Goal: Check status: Check status

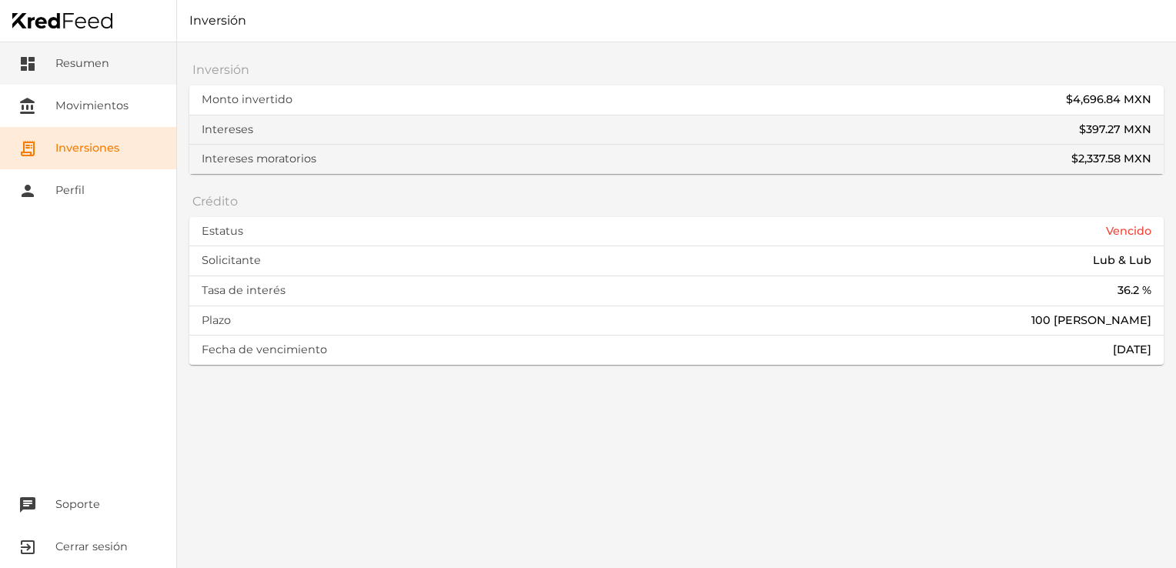
click at [89, 62] on link "dashboard Resumen" at bounding box center [88, 63] width 176 height 42
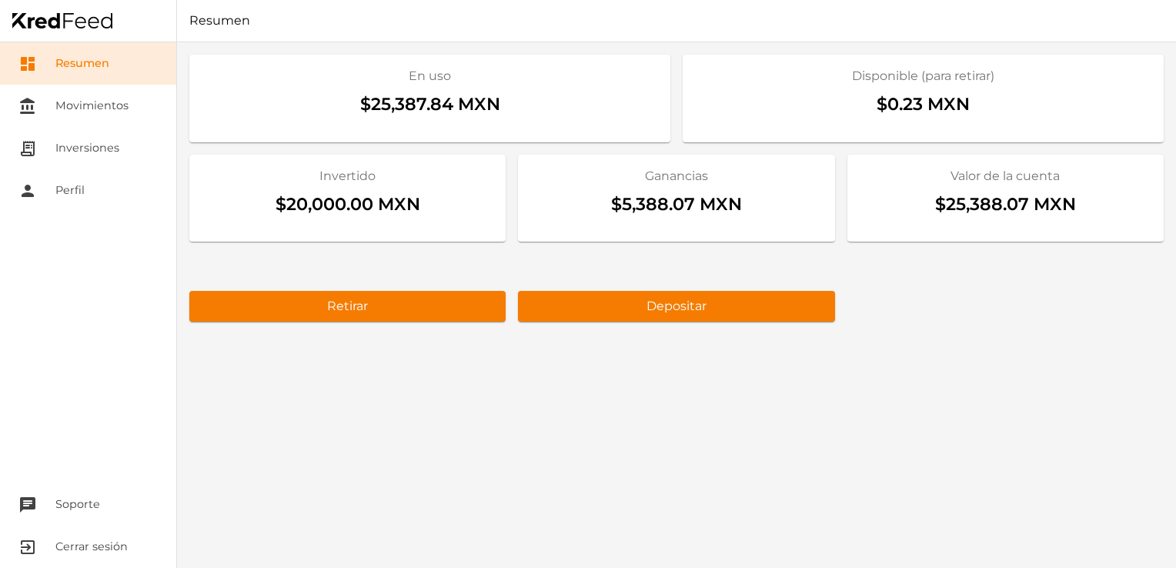
click at [926, 340] on div "En uso $25,387.84 MXN Disponible (para retirar) $0.23 MXN Invertido $20,000.00 …" at bounding box center [676, 305] width 999 height 526
